Goal: Information Seeking & Learning: Learn about a topic

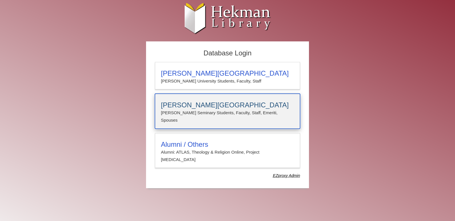
click at [212, 104] on h3 "[PERSON_NAME][GEOGRAPHIC_DATA]" at bounding box center [227, 105] width 133 height 8
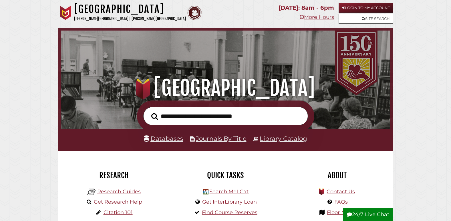
scroll to position [109, 326]
type input "**********"
click at [148, 111] on button "Search" at bounding box center [154, 116] width 12 height 10
